Goal: Task Accomplishment & Management: Manage account settings

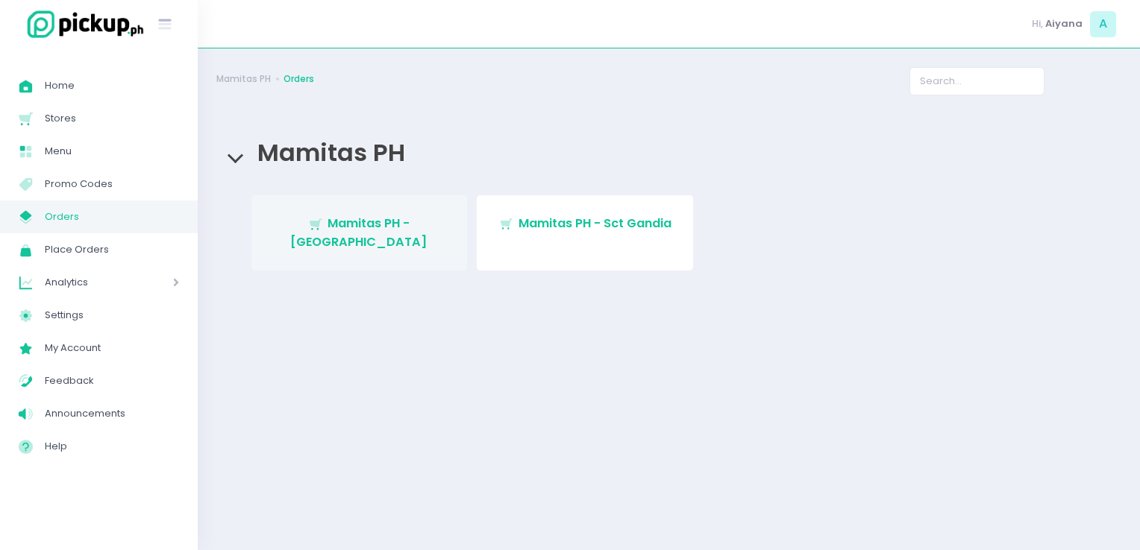
drag, startPoint x: 0, startPoint y: 0, endPoint x: 339, endPoint y: 219, distance: 404.0
click at [339, 219] on span "Mamitas PH - [GEOGRAPHIC_DATA]" at bounding box center [358, 232] width 137 height 35
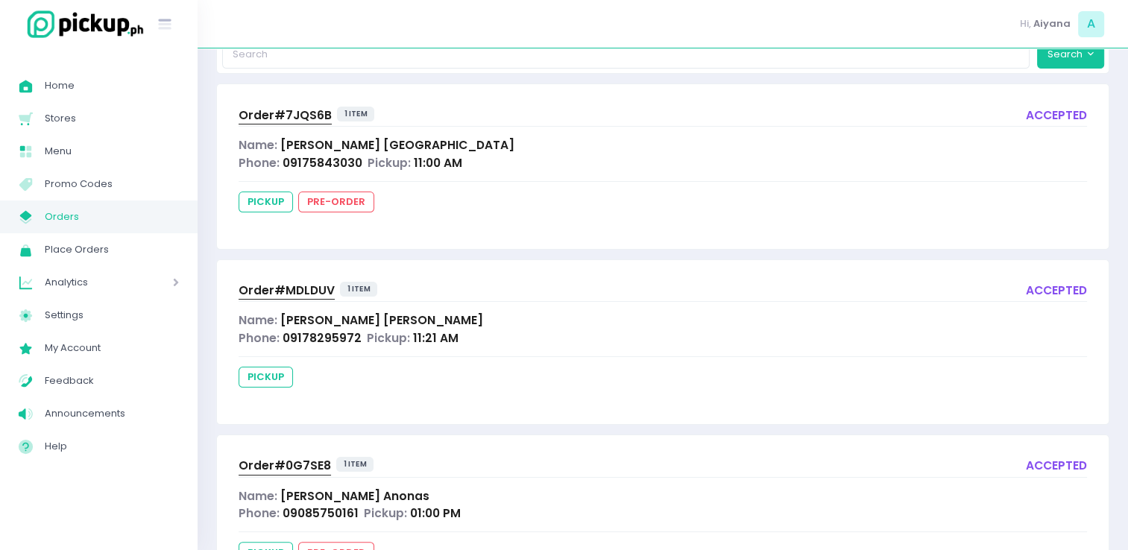
scroll to position [149, 0]
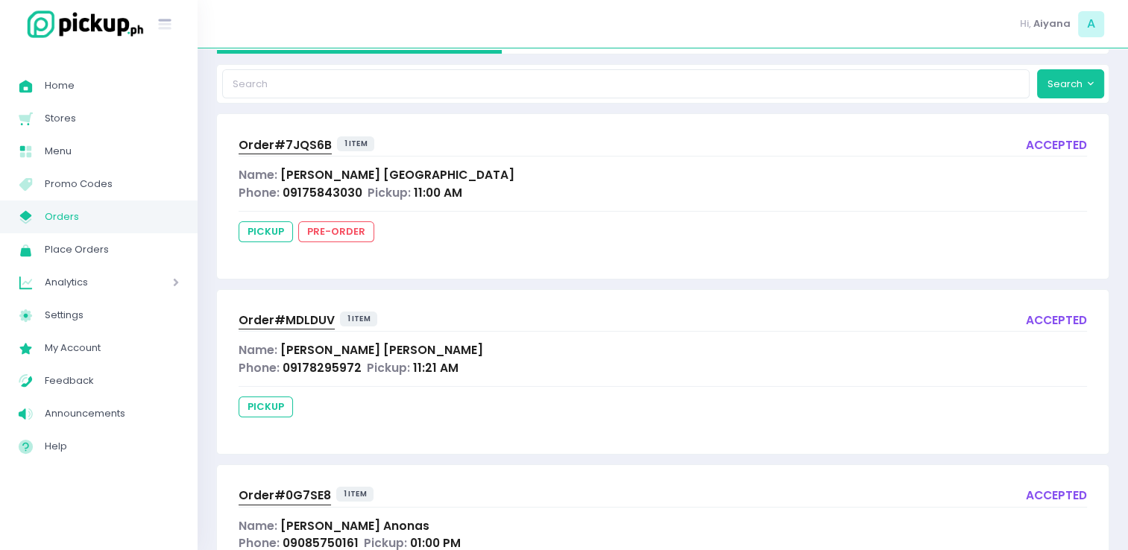
click at [304, 315] on span "Order# MDLDUV" at bounding box center [287, 321] width 96 height 16
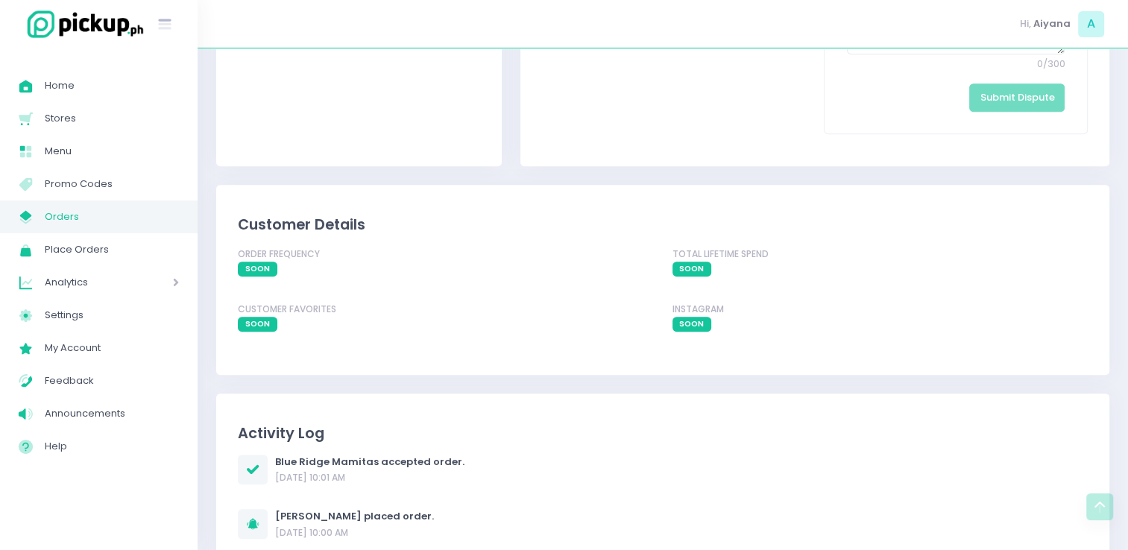
scroll to position [768, 0]
click at [87, 214] on span "Orders" at bounding box center [112, 216] width 134 height 19
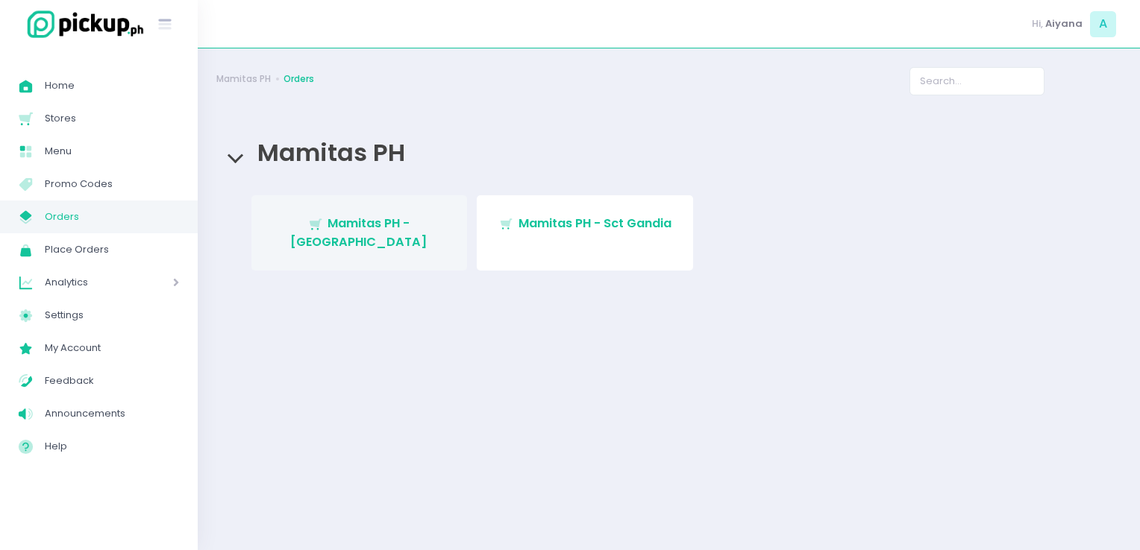
drag, startPoint x: 413, startPoint y: 259, endPoint x: 406, endPoint y: 234, distance: 25.7
click at [413, 259] on div "Stockholm-icons / Shopping / Cart1 Created with Sketch. Mamitas PH - Blue Ridge…" at bounding box center [668, 237] width 893 height 85
click at [404, 230] on span "Mamitas PH - [GEOGRAPHIC_DATA]" at bounding box center [358, 232] width 137 height 35
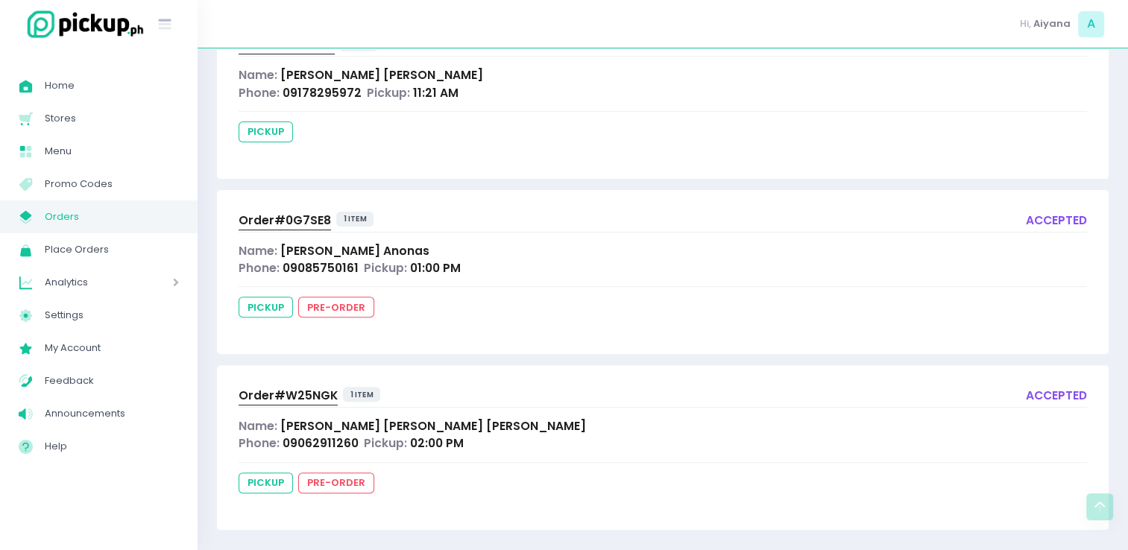
scroll to position [429, 0]
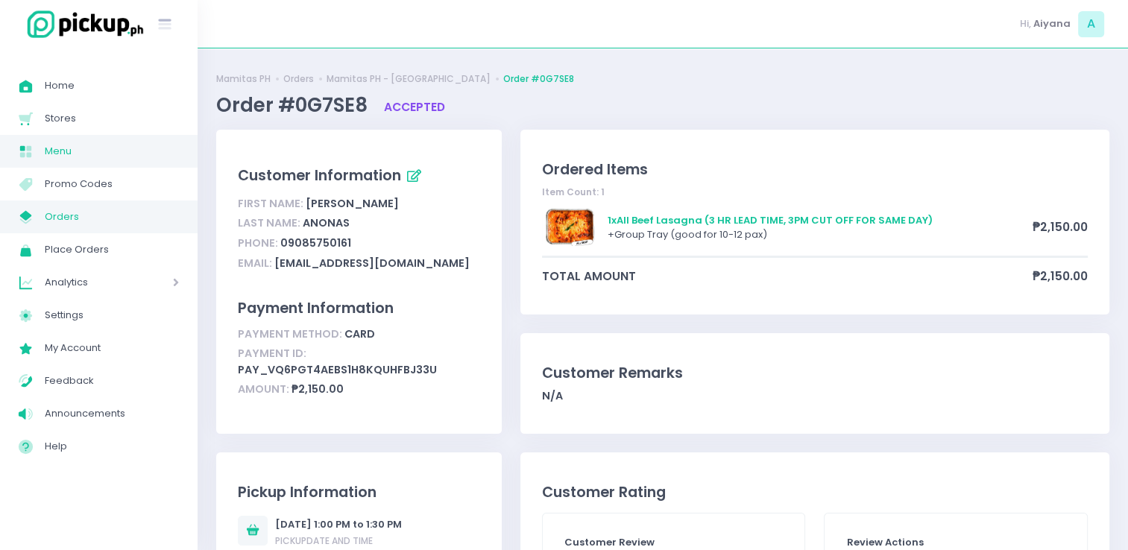
click at [90, 145] on span "Menu" at bounding box center [112, 151] width 134 height 19
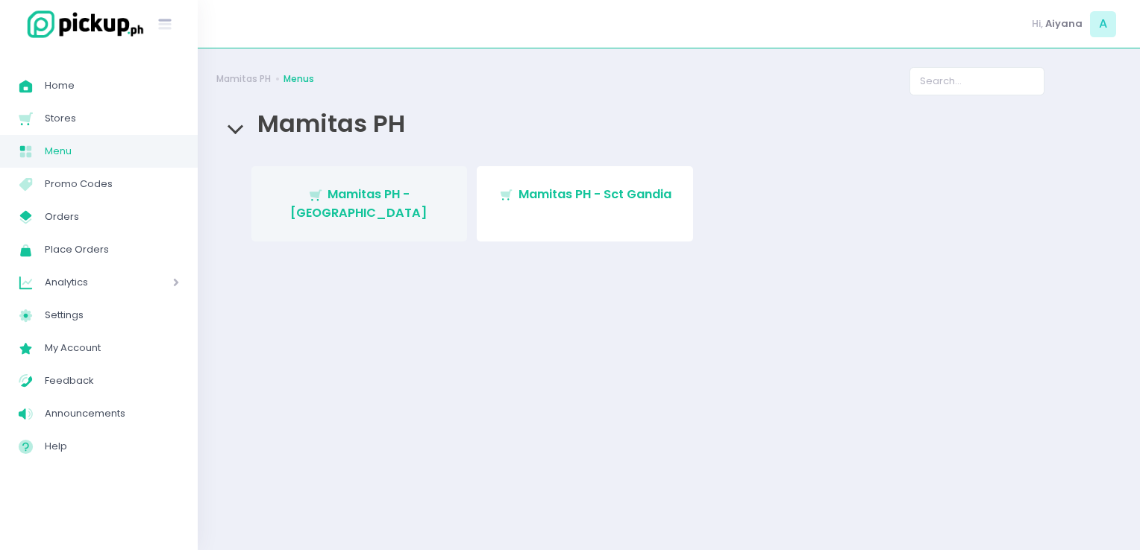
click at [357, 208] on link "Stockholm-icons / Shopping / Cart1 Created with Sketch. Mamitas PH - [GEOGRAPHI…" at bounding box center [359, 203] width 216 height 75
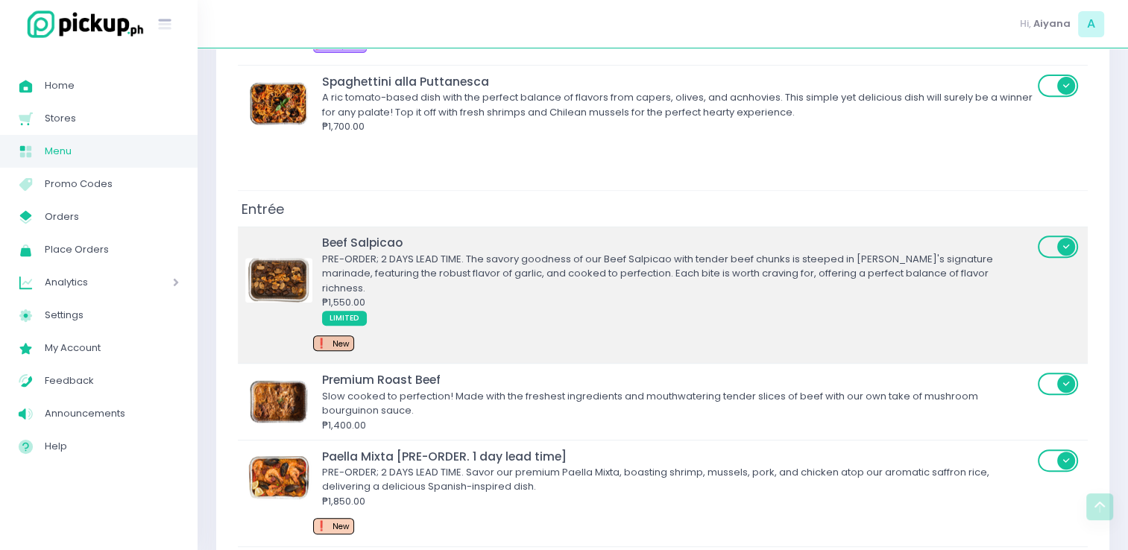
scroll to position [626, 0]
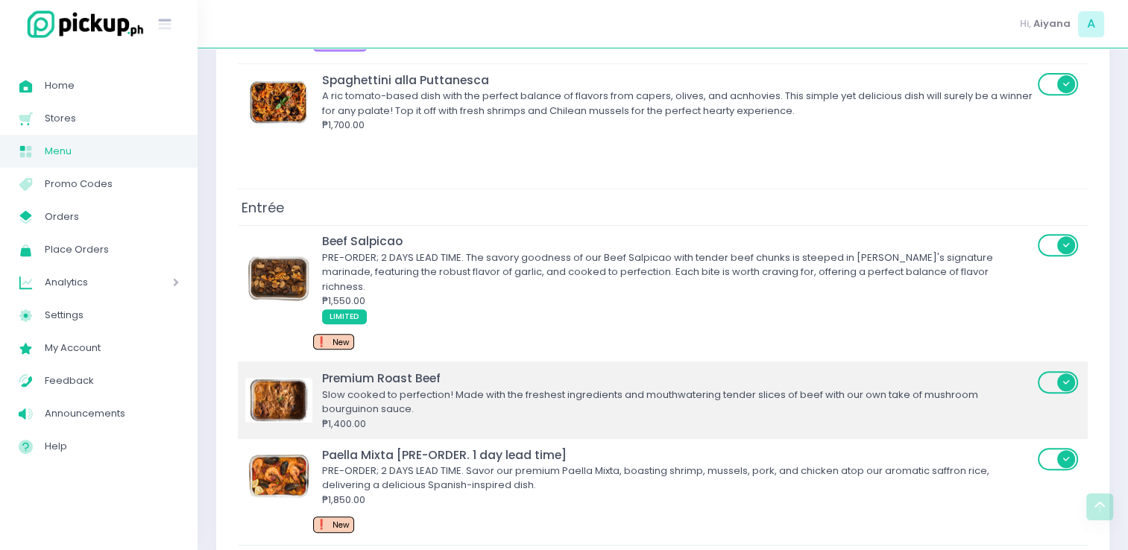
click at [1053, 371] on span at bounding box center [1059, 382] width 43 height 22
click at [293, 370] on input "checkbox" at bounding box center [293, 370] width 0 height 0
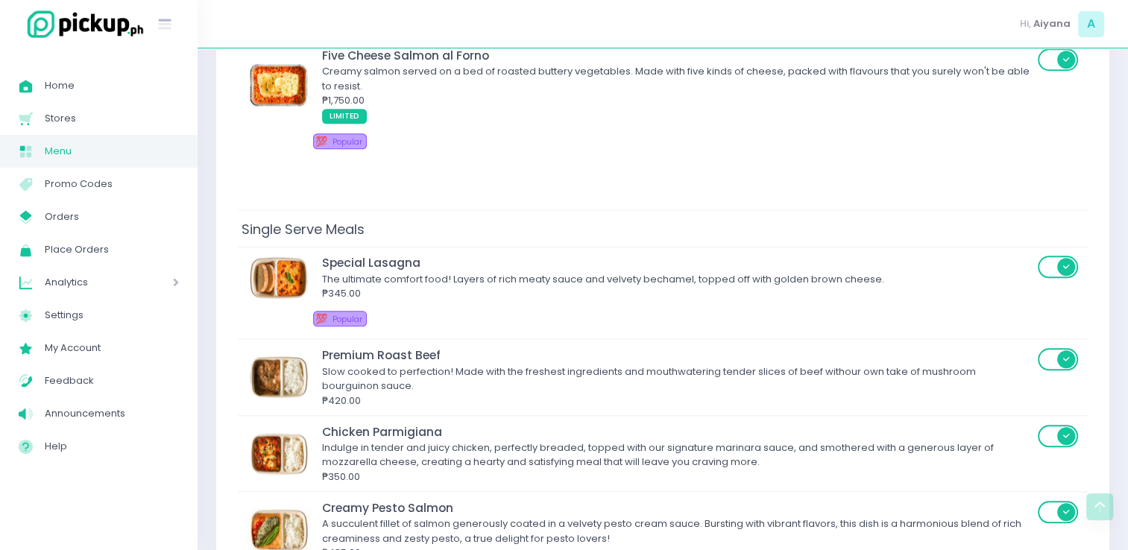
scroll to position [1392, 0]
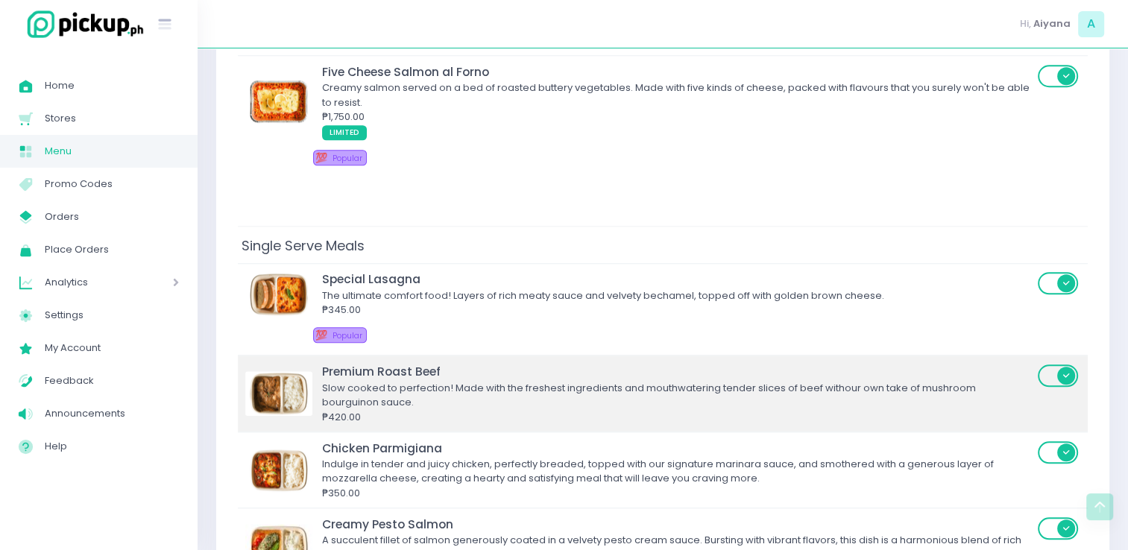
click at [1049, 365] on span at bounding box center [1059, 376] width 43 height 22
click at [293, 363] on input "checkbox" at bounding box center [293, 363] width 0 height 0
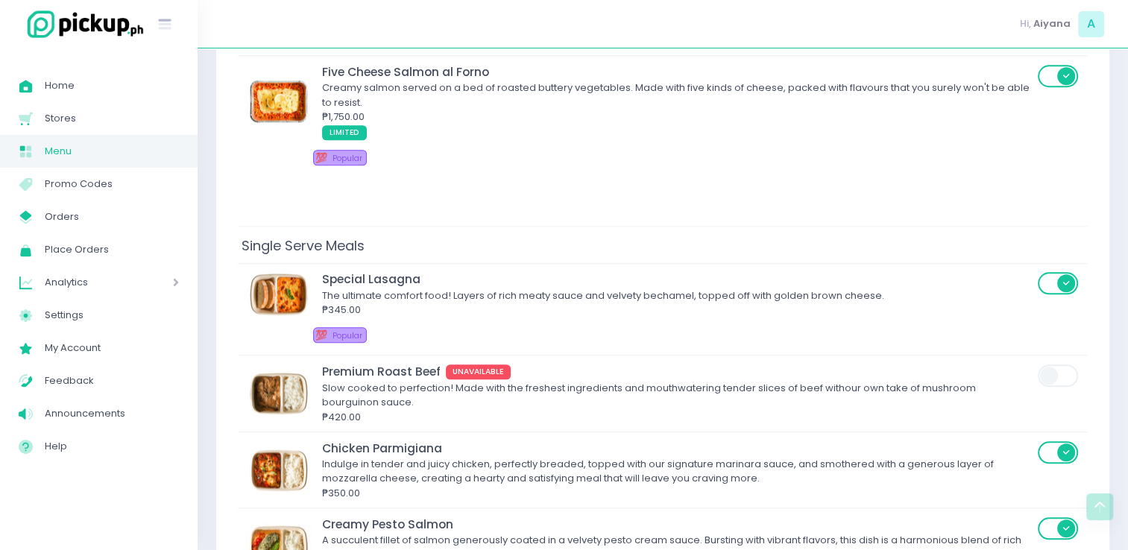
click at [78, 145] on span "Menu" at bounding box center [112, 151] width 134 height 19
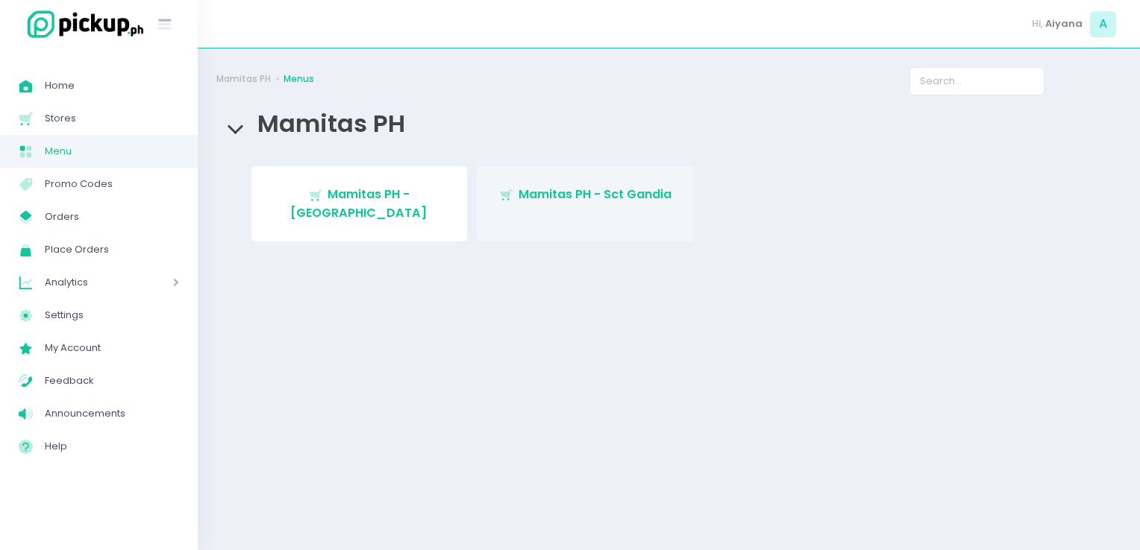
click at [550, 194] on span "Mamitas PH - Sct Gandia" at bounding box center [594, 194] width 153 height 17
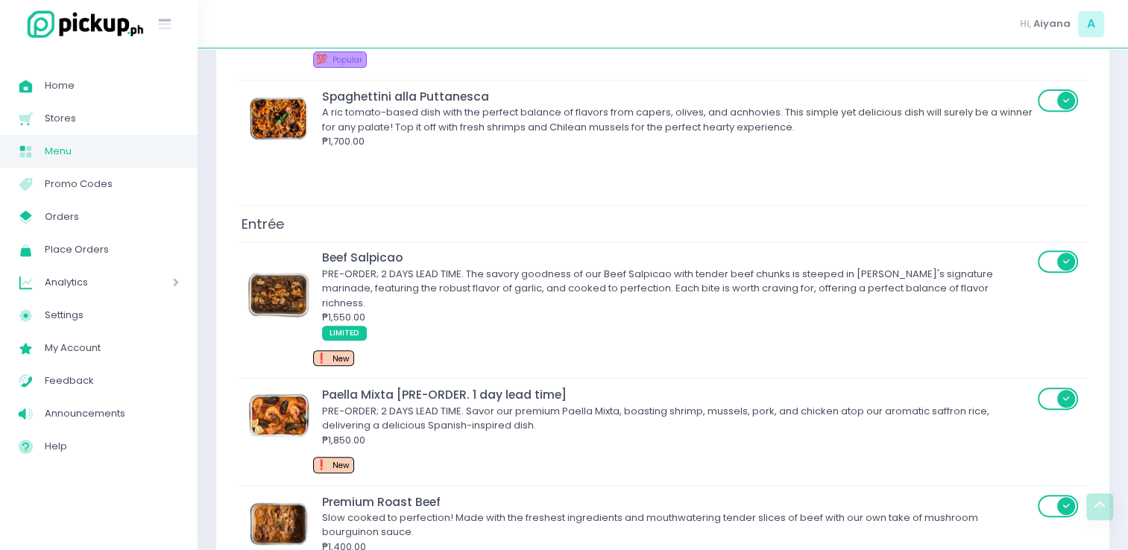
scroll to position [626, 0]
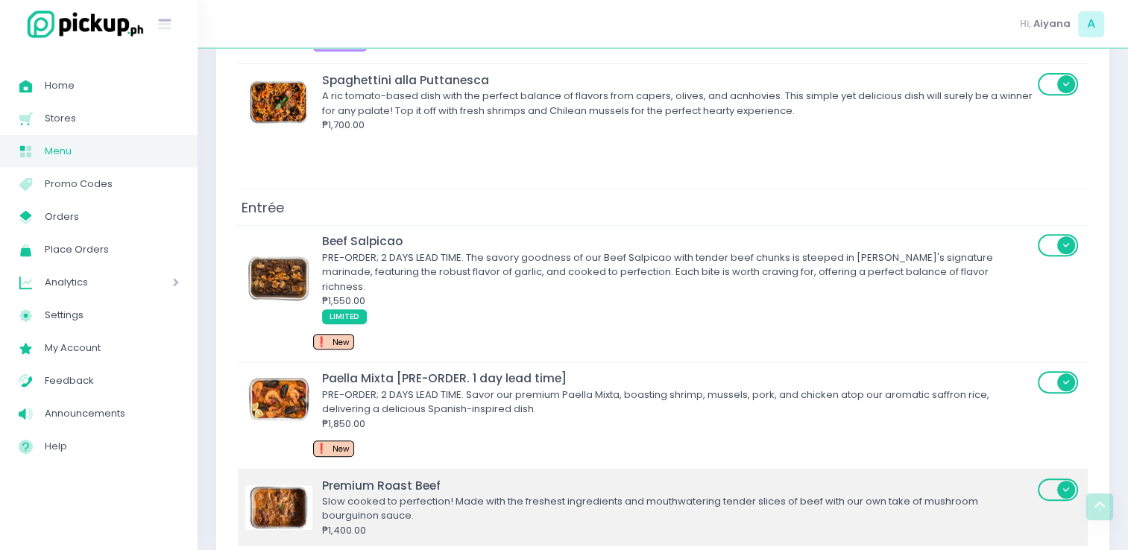
click at [1047, 479] on span at bounding box center [1059, 490] width 43 height 22
click at [293, 477] on input "checkbox" at bounding box center [293, 477] width 0 height 0
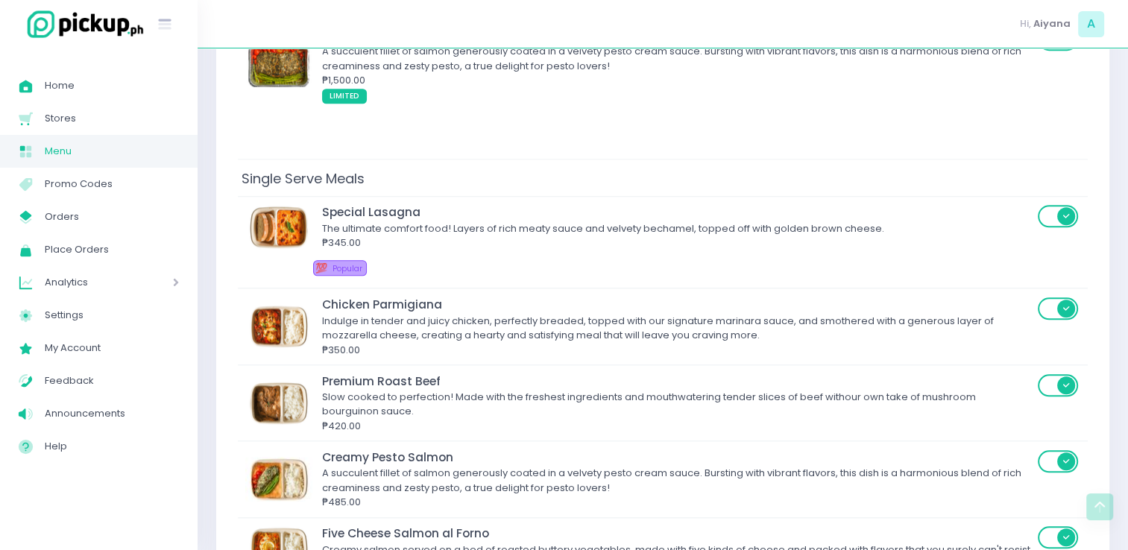
scroll to position [1439, 0]
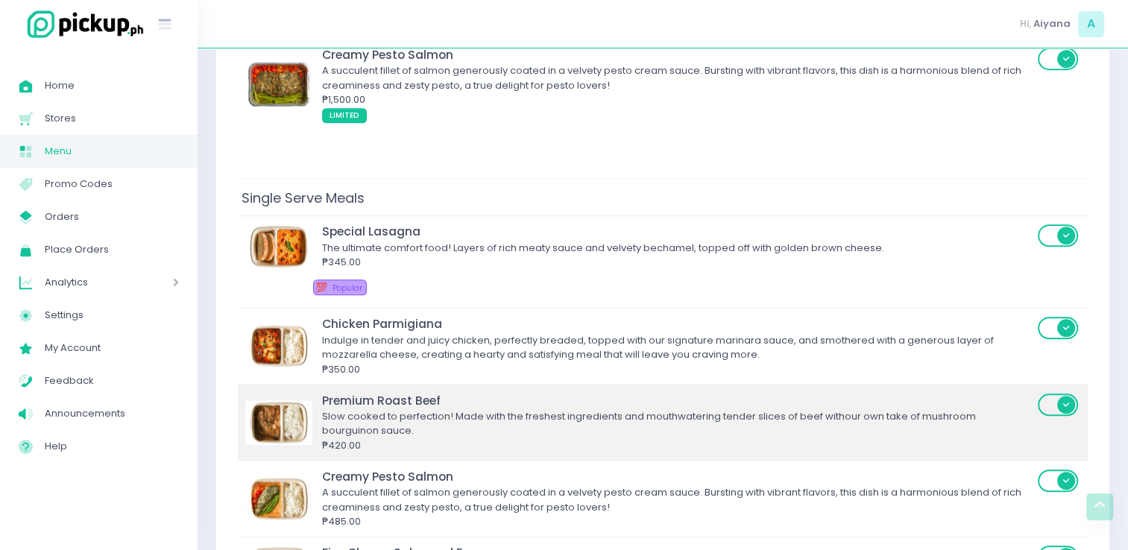
click at [1055, 394] on span at bounding box center [1059, 405] width 43 height 22
click at [293, 392] on input "checkbox" at bounding box center [293, 392] width 0 height 0
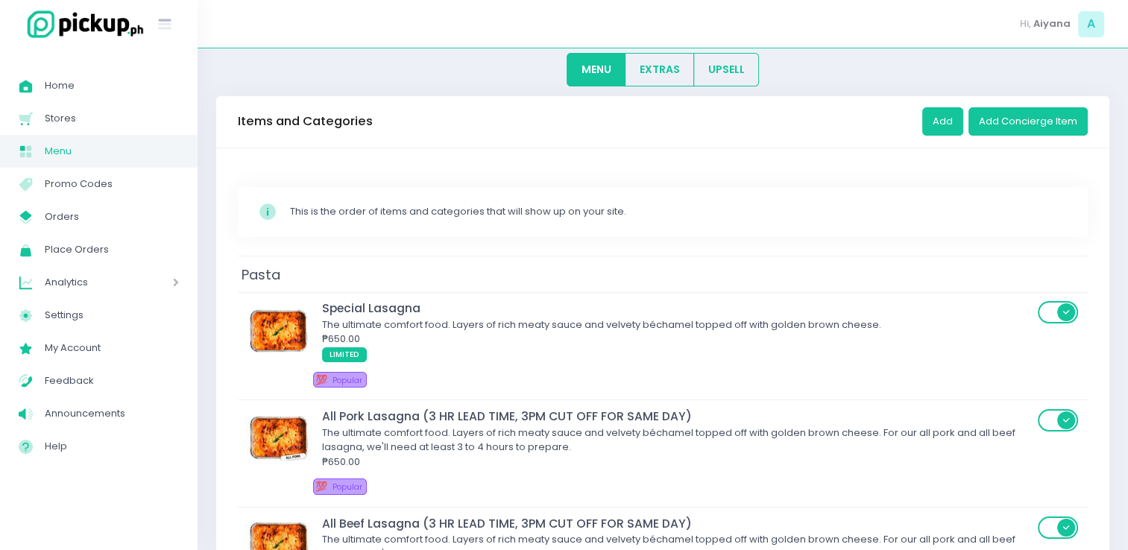
scroll to position [0, 0]
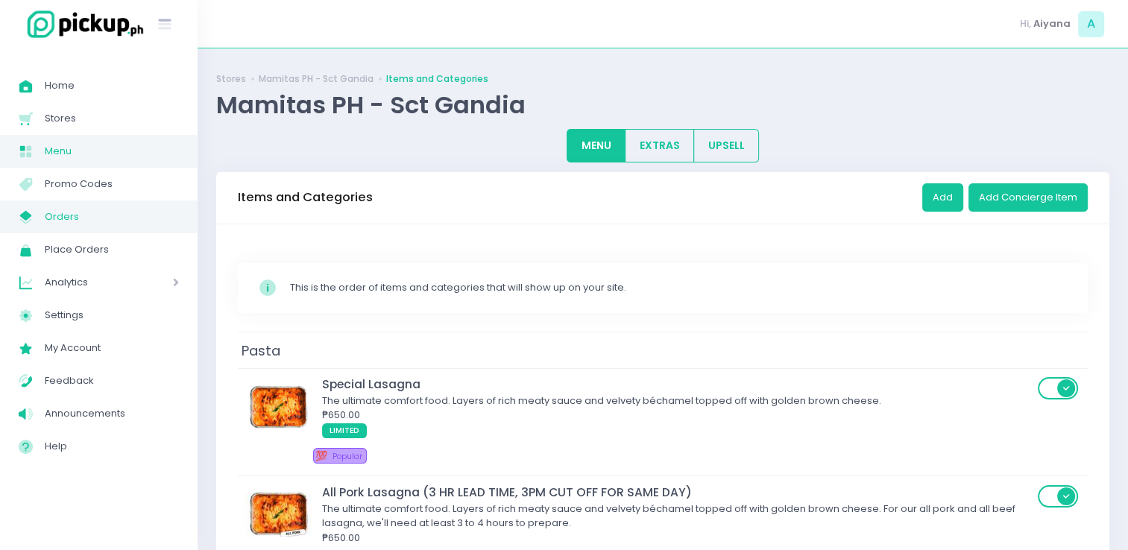
click at [80, 217] on span "Orders" at bounding box center [112, 216] width 134 height 19
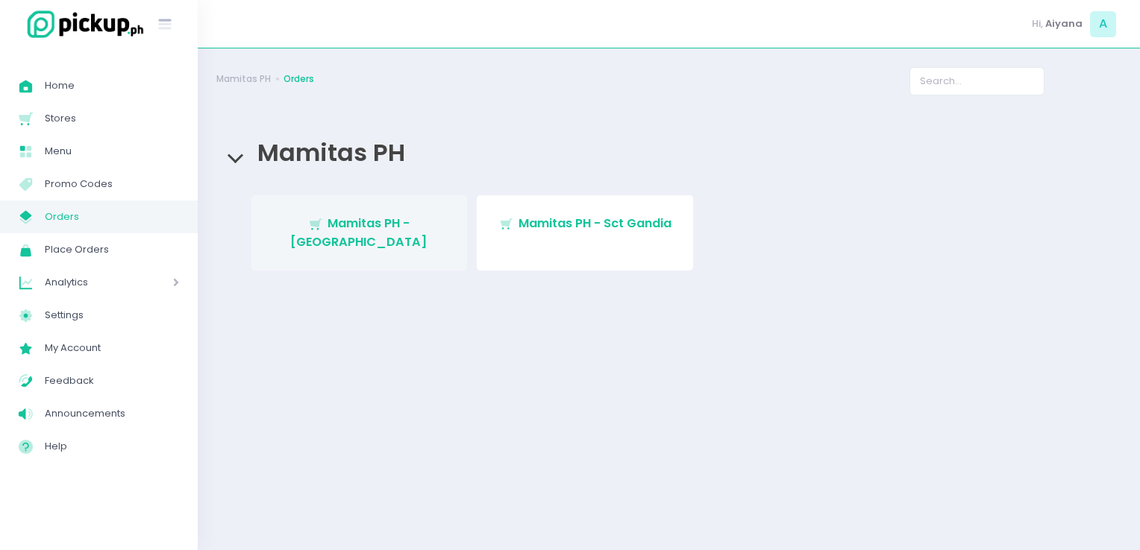
click at [323, 222] on span "Mamitas PH - [GEOGRAPHIC_DATA]" at bounding box center [358, 232] width 137 height 35
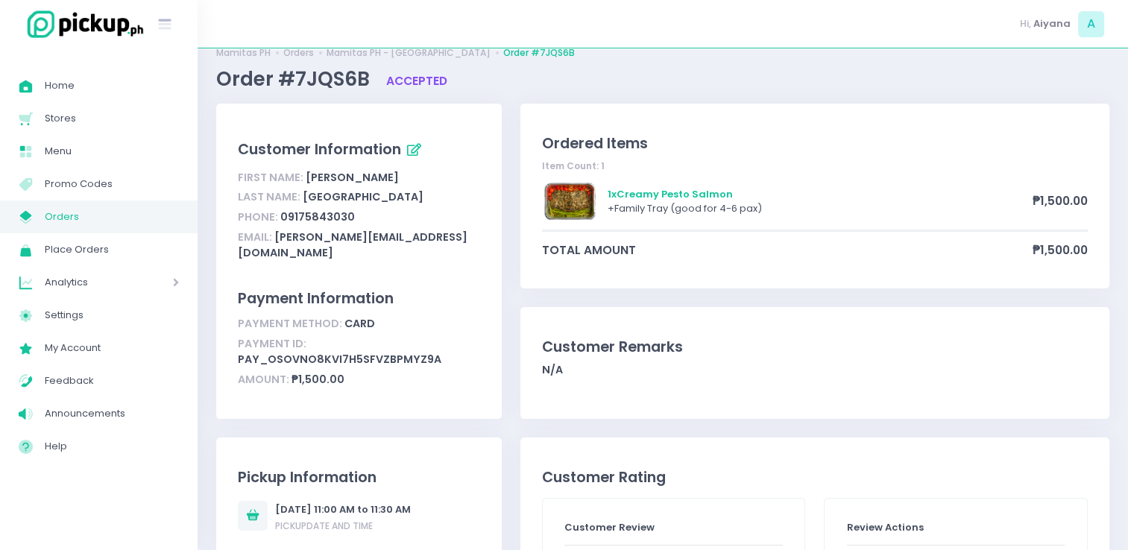
scroll to position [30, 0]
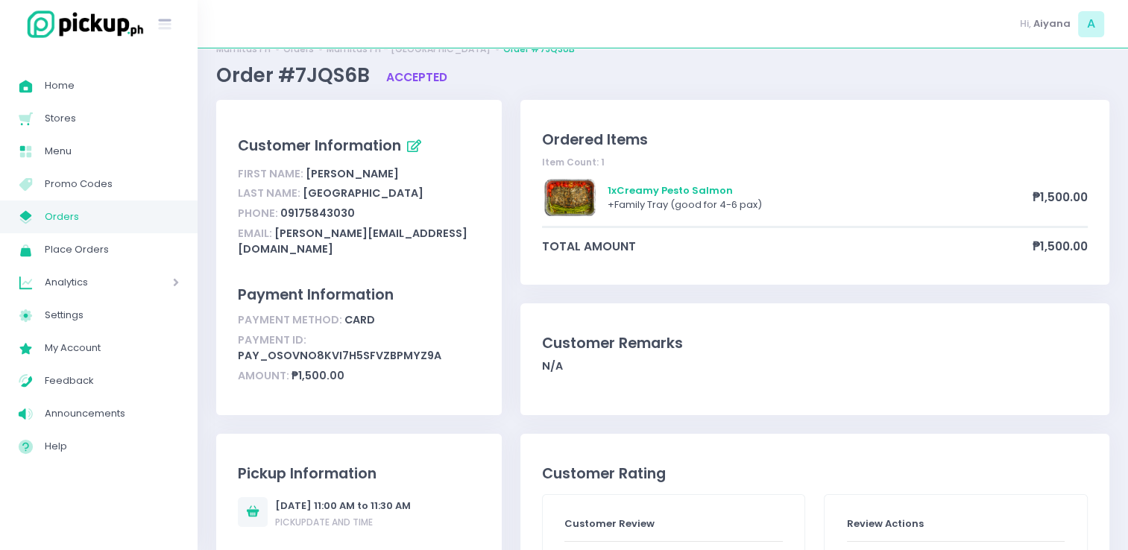
click at [98, 205] on link "My Store Created with Sketch. Orders" at bounding box center [99, 217] width 198 height 33
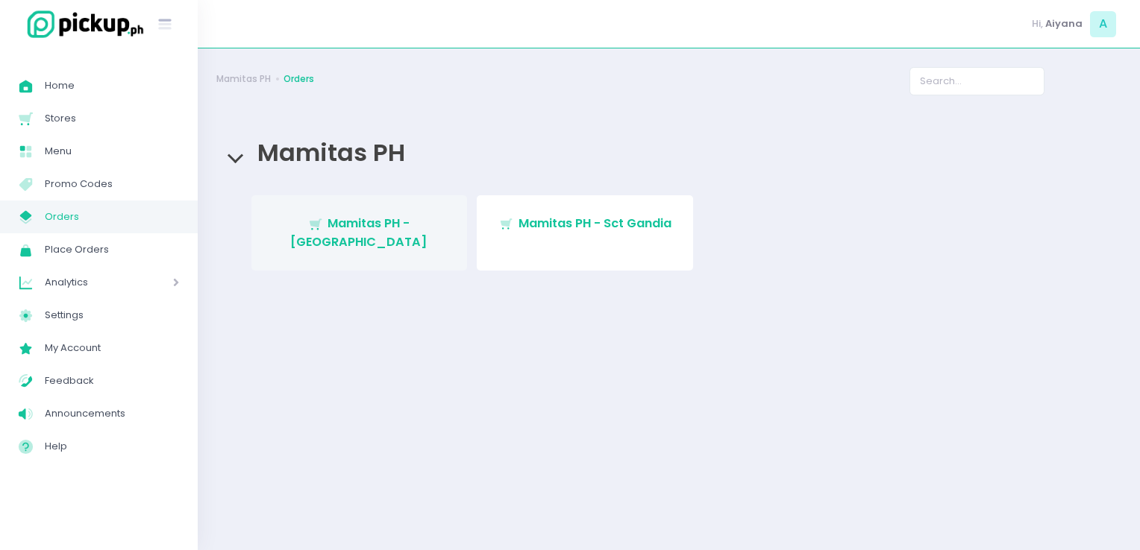
click at [351, 222] on span "Mamitas PH - [GEOGRAPHIC_DATA]" at bounding box center [358, 232] width 137 height 35
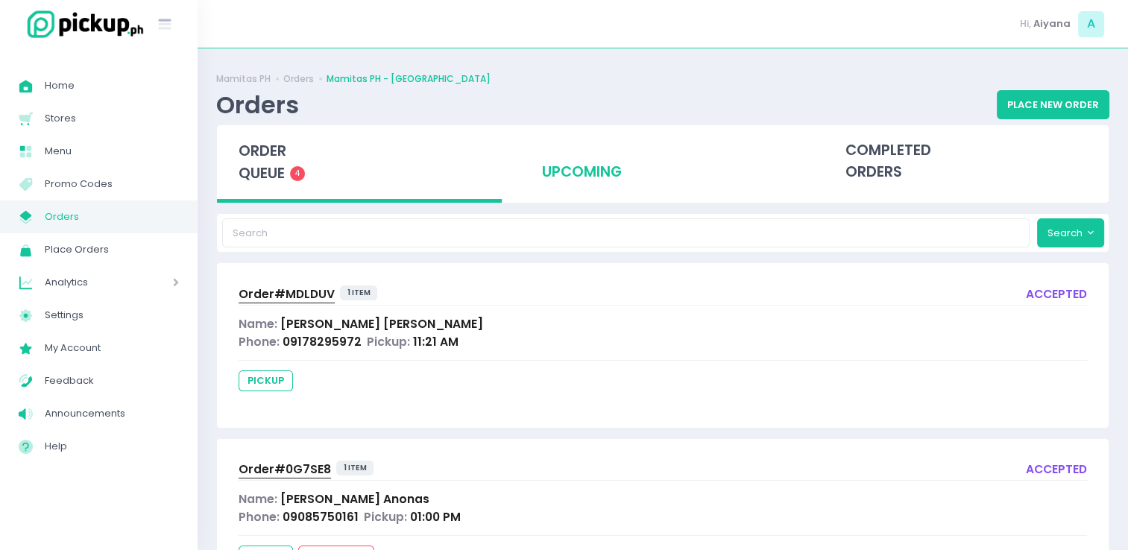
click at [585, 172] on div "upcoming" at bounding box center [663, 161] width 285 height 73
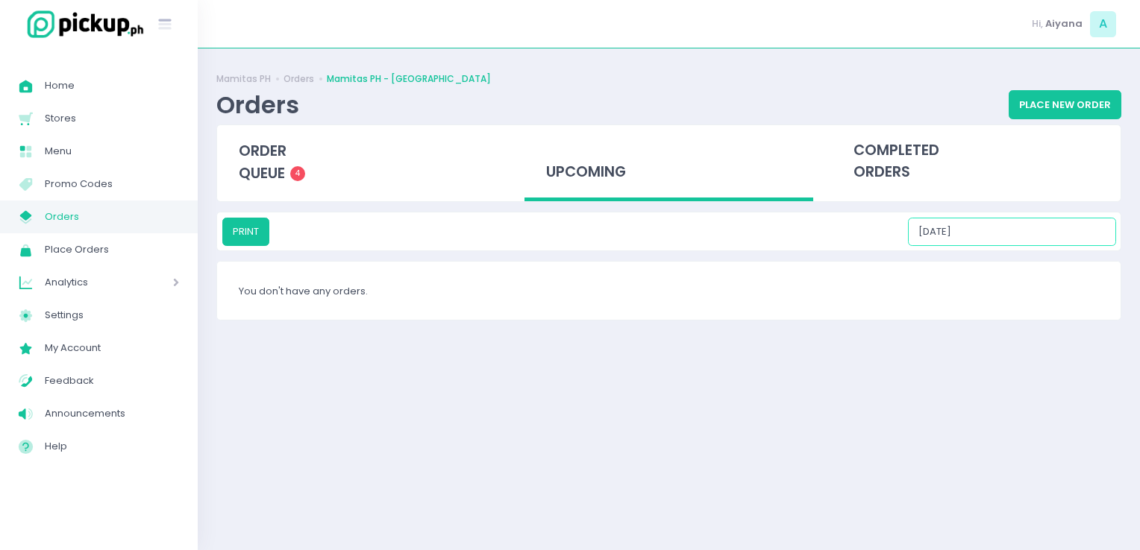
click at [1031, 233] on input "09/05/2025" at bounding box center [1012, 232] width 208 height 28
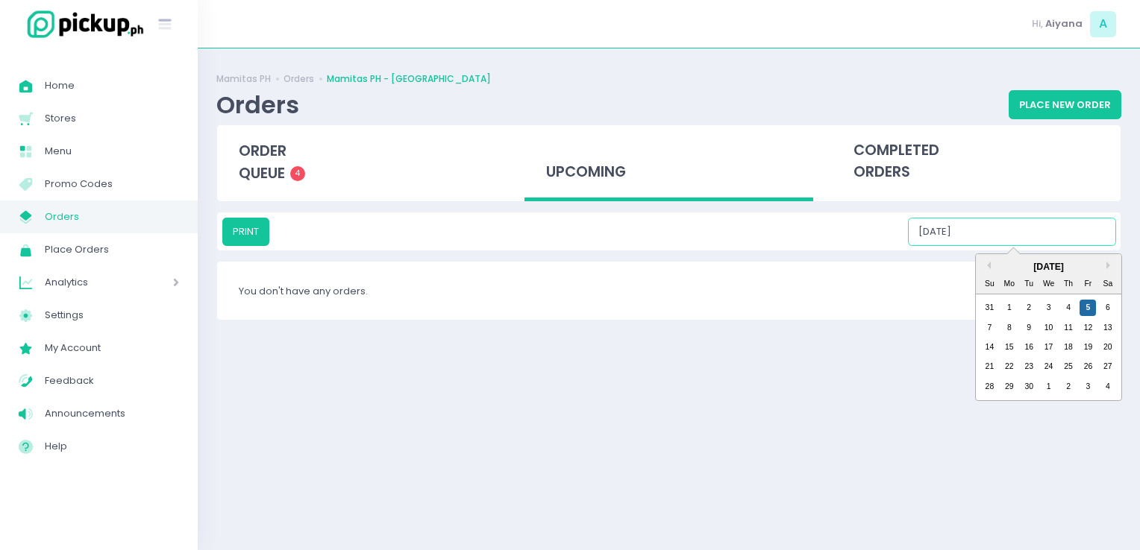
click at [1118, 310] on div "September 2025 Su Mo Tu We Th Fr Sa 31 1 2 3 4 5 6 7 8 9 10 11 12 13 14 15 16 1…" at bounding box center [1048, 327] width 145 height 146
click at [1114, 309] on div "6" at bounding box center [1107, 308] width 16 height 16
type input "09/06/2025"
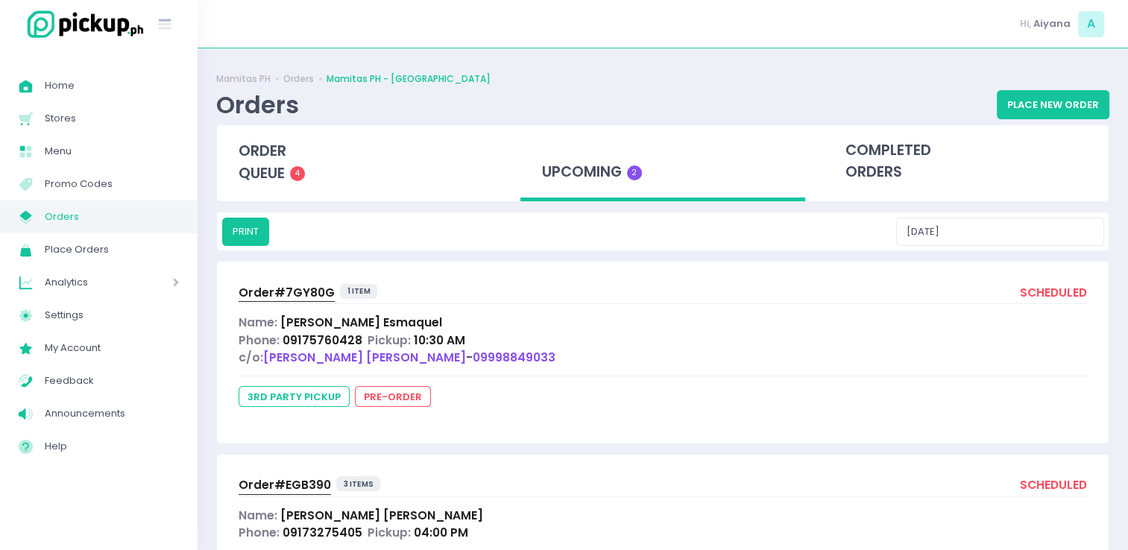
click at [135, 216] on span "Orders" at bounding box center [112, 216] width 134 height 19
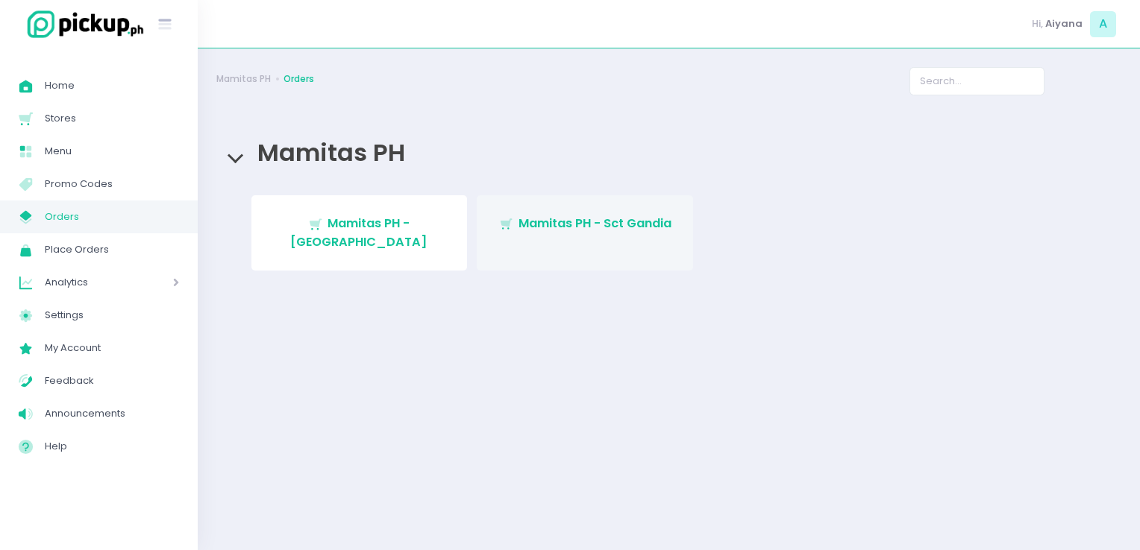
click at [571, 222] on span "Mamitas PH - Sct Gandia" at bounding box center [594, 223] width 153 height 17
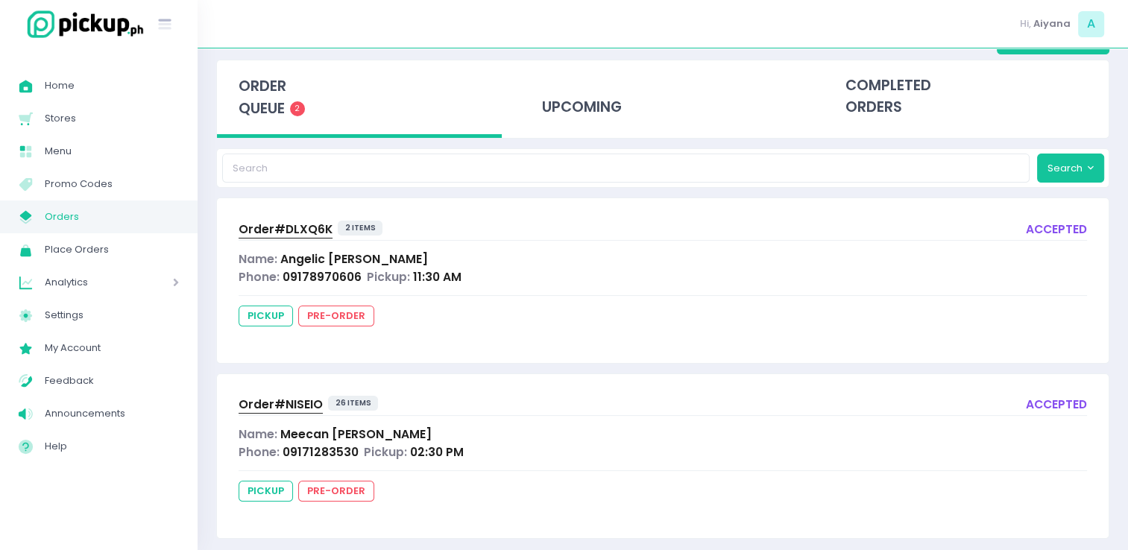
scroll to position [79, 0]
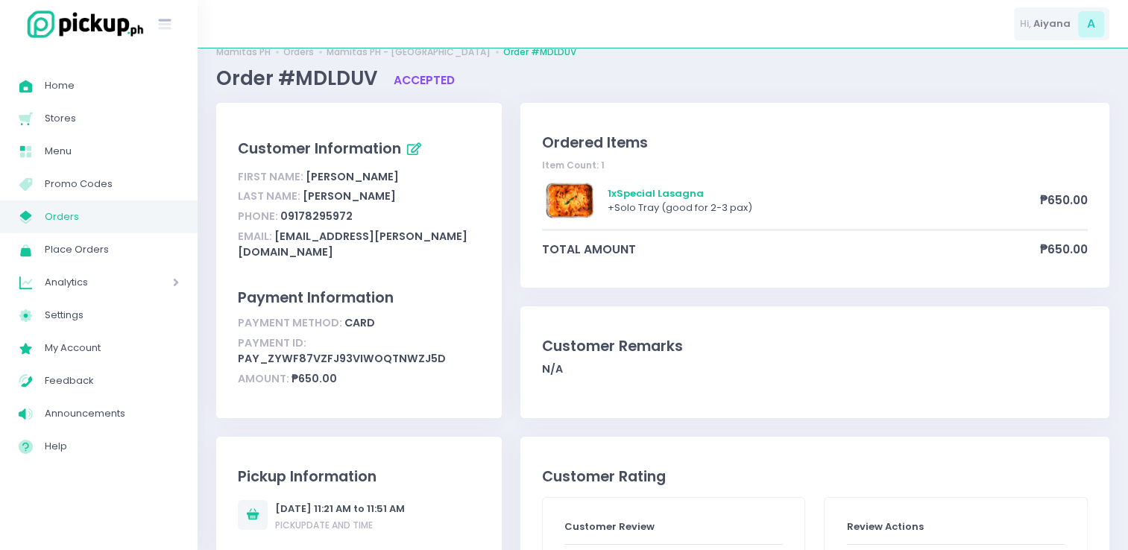
scroll to position [30, 0]
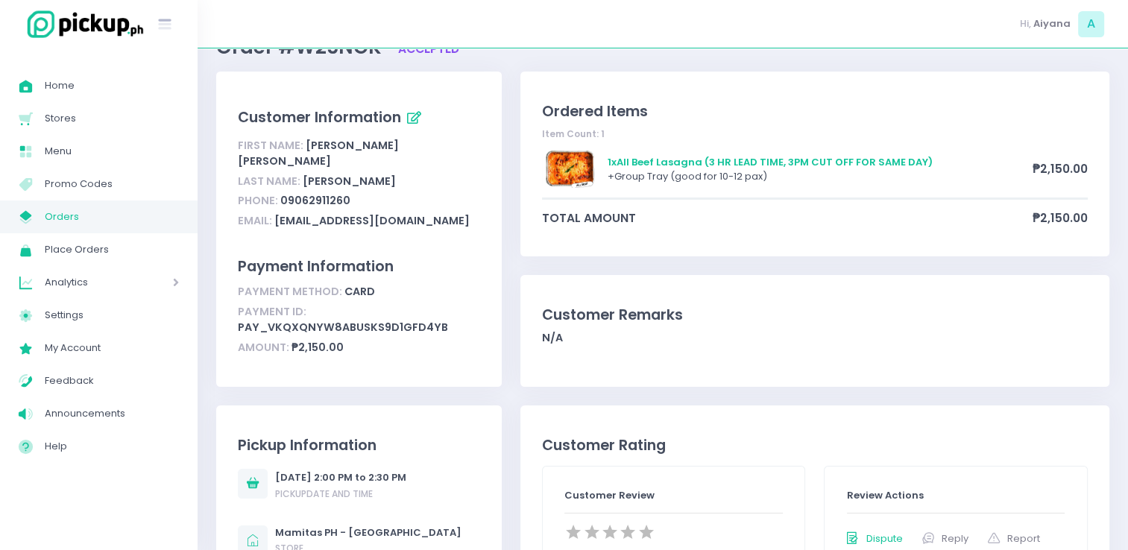
scroll to position [60, 0]
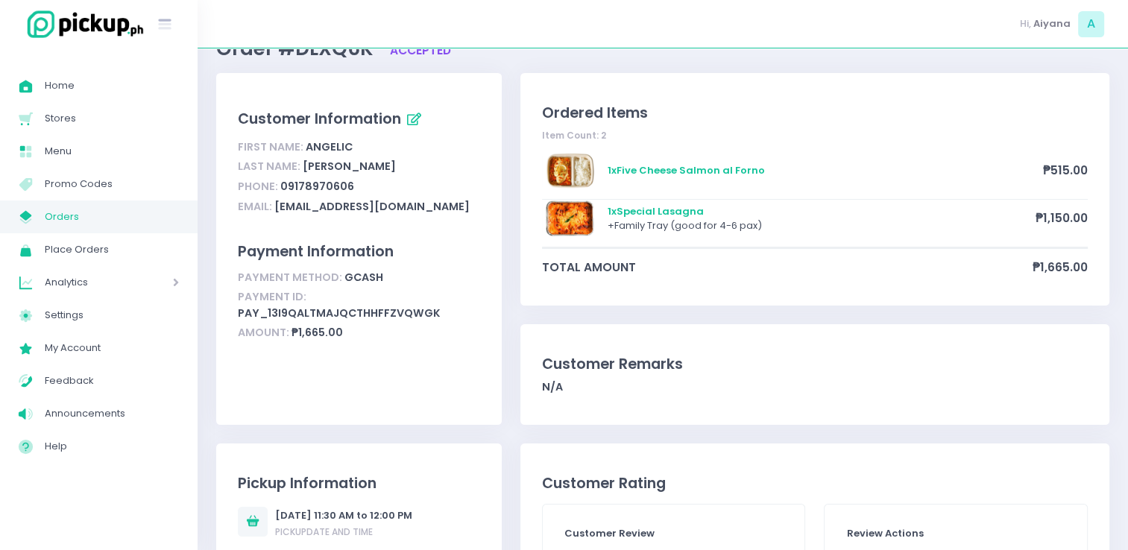
scroll to position [60, 0]
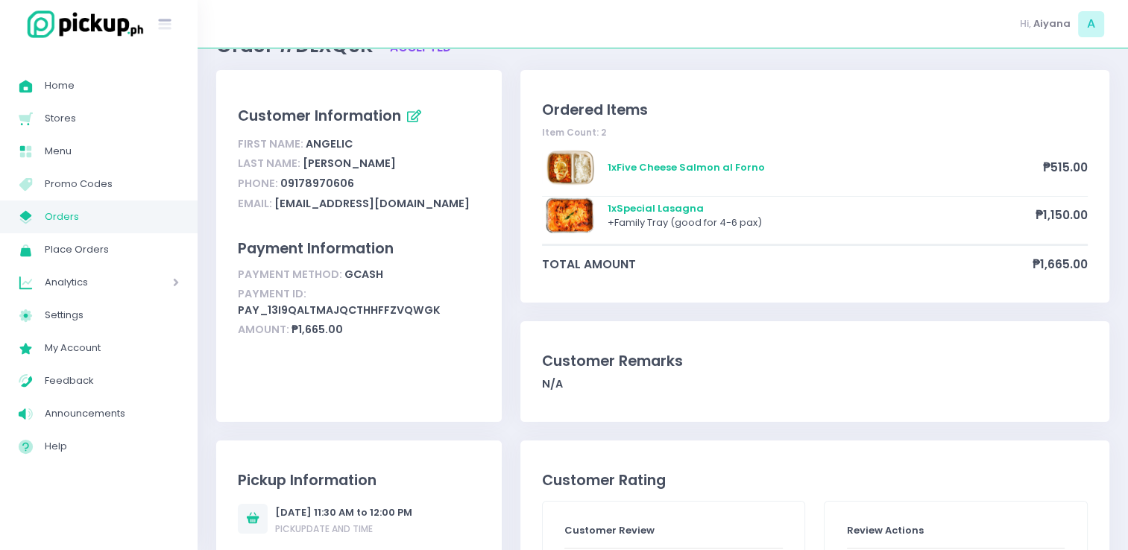
click at [169, 214] on span "Orders" at bounding box center [112, 216] width 134 height 19
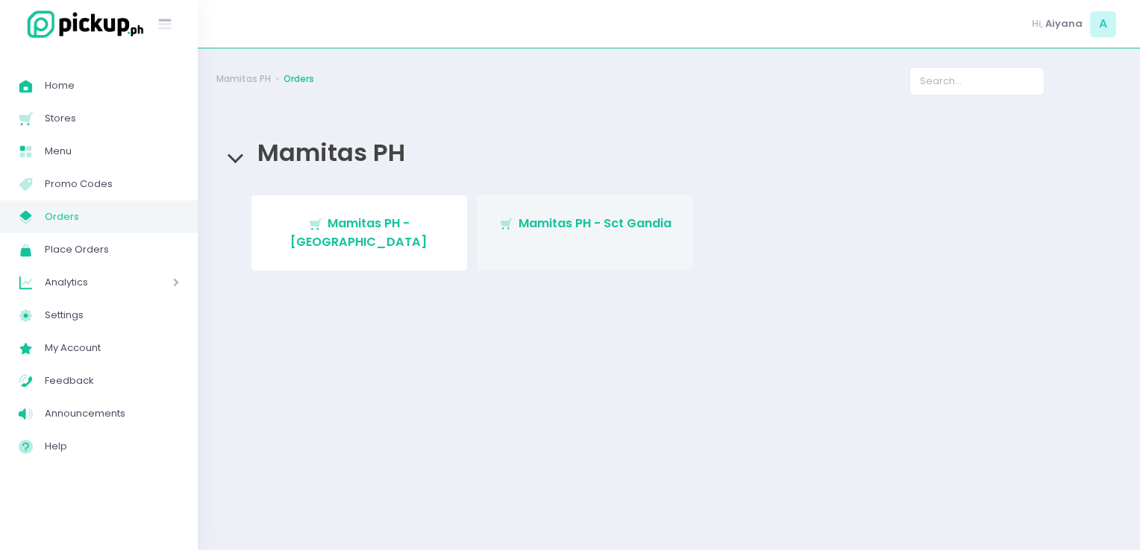
click at [546, 222] on span "Mamitas PH - Sct Gandia" at bounding box center [594, 223] width 153 height 17
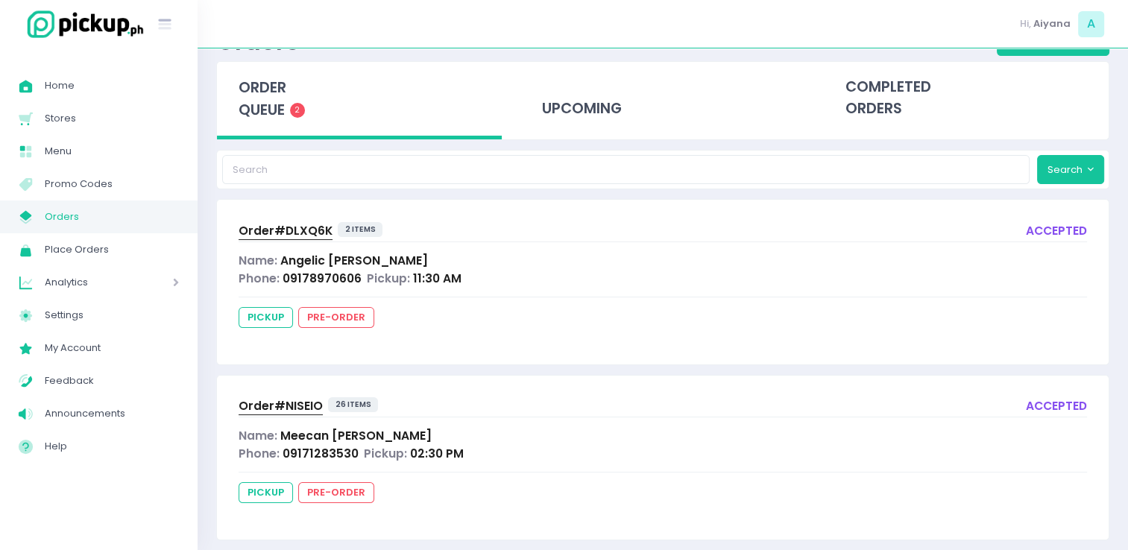
scroll to position [79, 0]
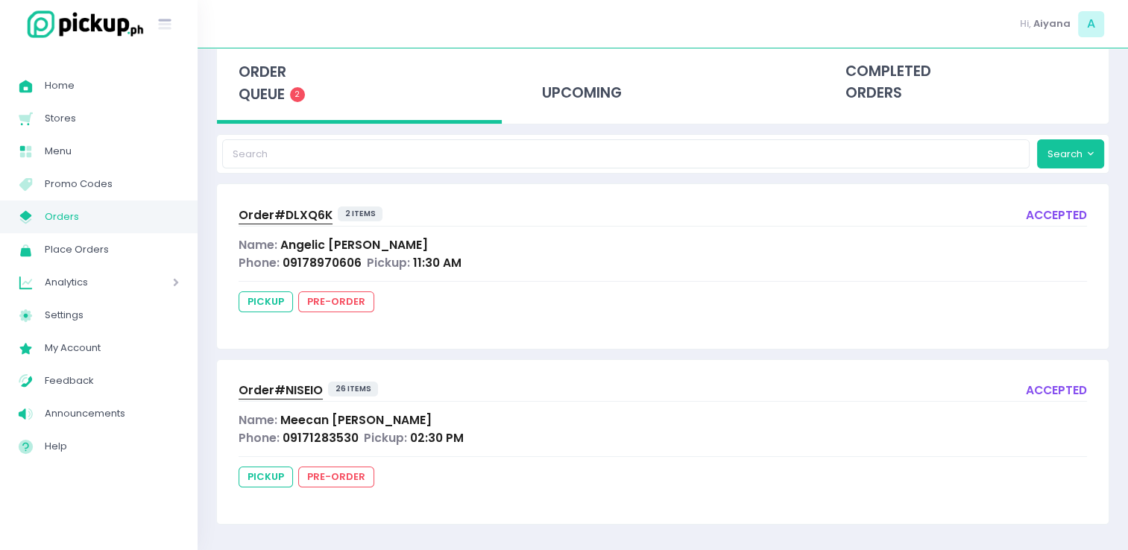
click at [306, 401] on div "Order# NISEIO 26 items accepted Name: [PERSON_NAME] Phone: 09171283530 Pickup: …" at bounding box center [663, 442] width 892 height 164
click at [301, 390] on span "Order# NISEIO" at bounding box center [281, 391] width 84 height 16
